Goal: Transaction & Acquisition: Purchase product/service

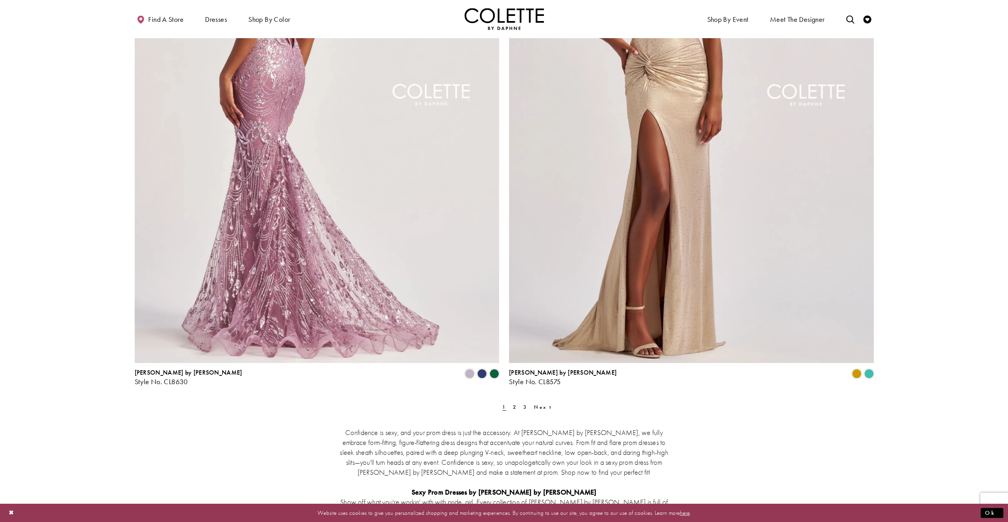
scroll to position [1827, 0]
click at [350, 266] on img "Visit Colette by Daphne Style No. CL8630 Page" at bounding box center [317, 99] width 365 height 530
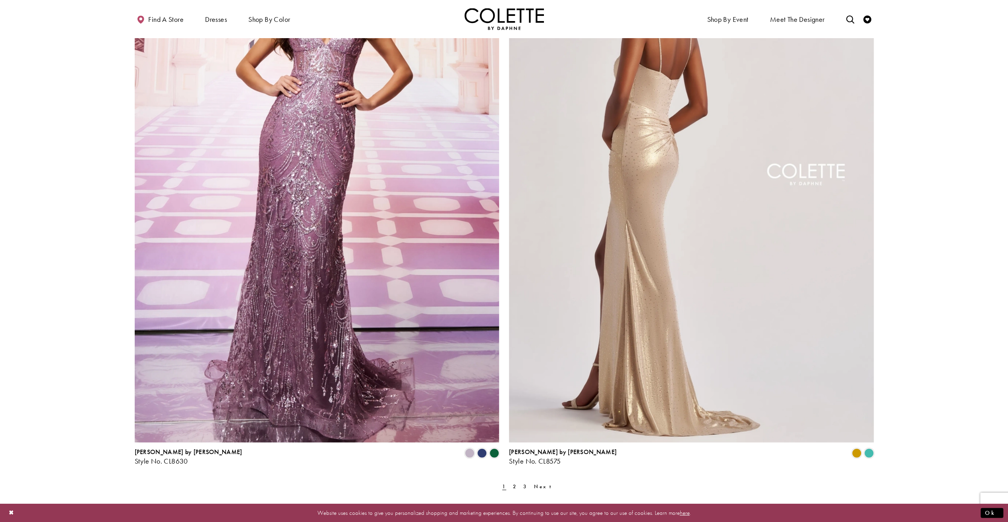
scroll to position [1748, 0]
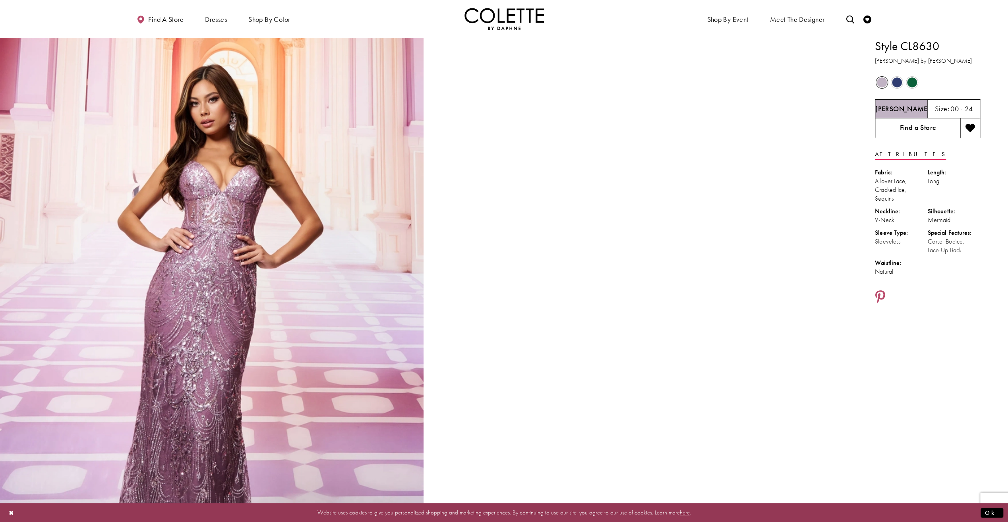
click at [929, 127] on link "Find a Store" at bounding box center [917, 128] width 85 height 20
